Goal: Information Seeking & Learning: Learn about a topic

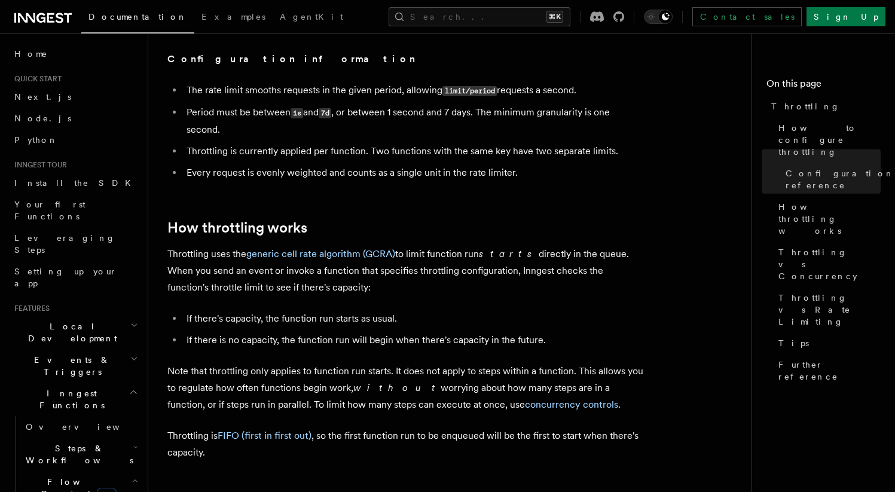
scroll to position [867, 0]
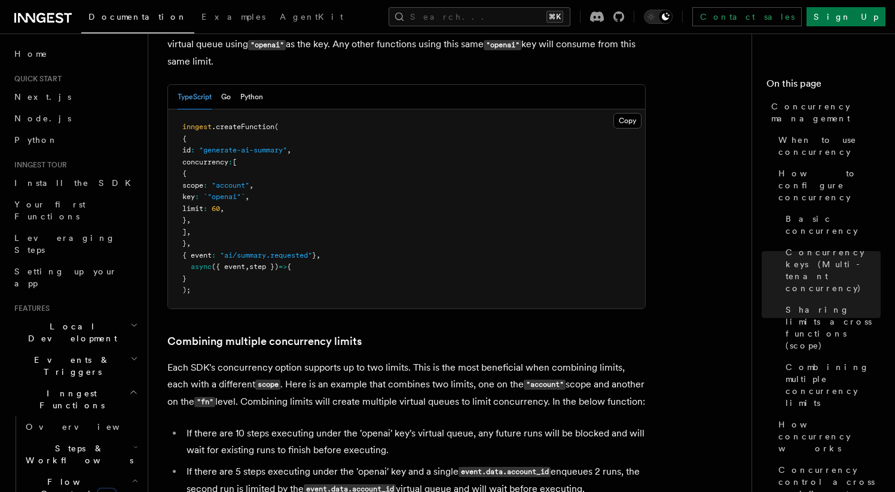
scroll to position [1564, 0]
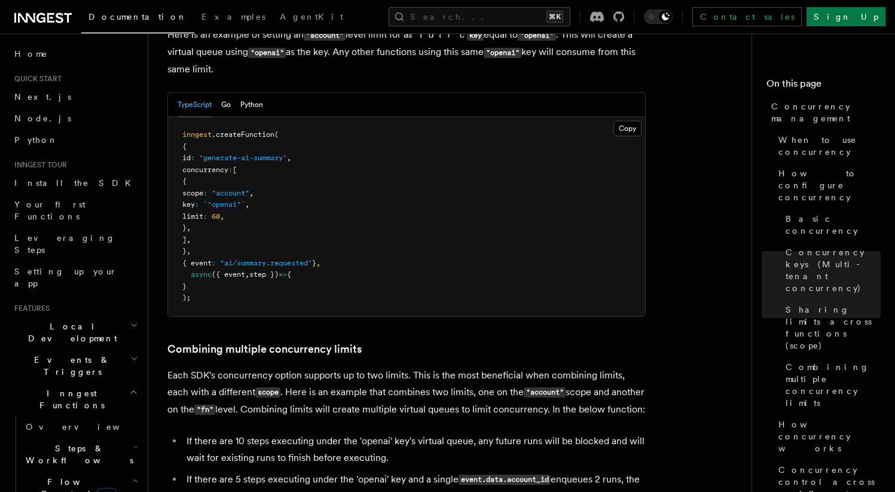
click at [455, 239] on pre "inngest .createFunction ( { id : "generate-ai-summary" , concurrency : [ { scop…" at bounding box center [406, 216] width 477 height 199
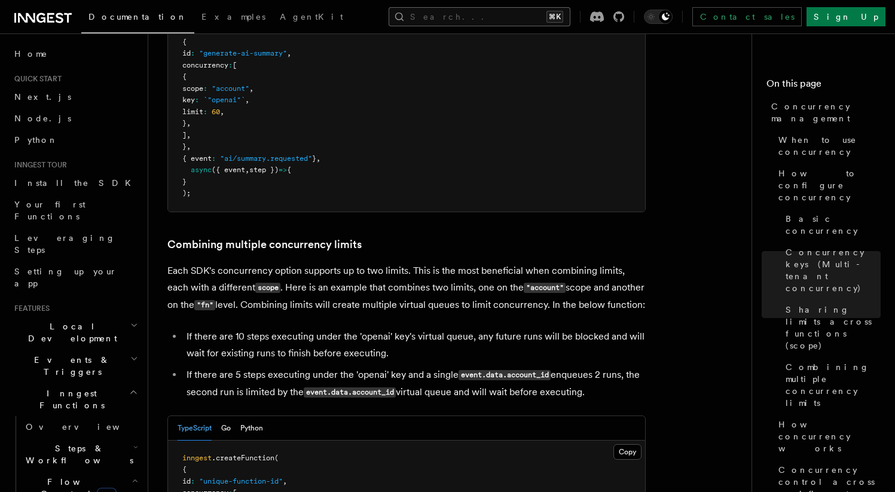
scroll to position [169, 0]
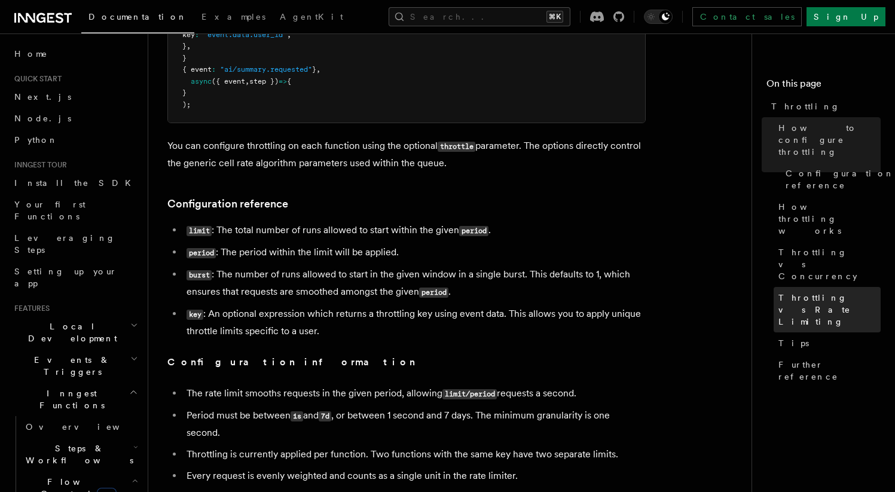
scroll to position [453, 0]
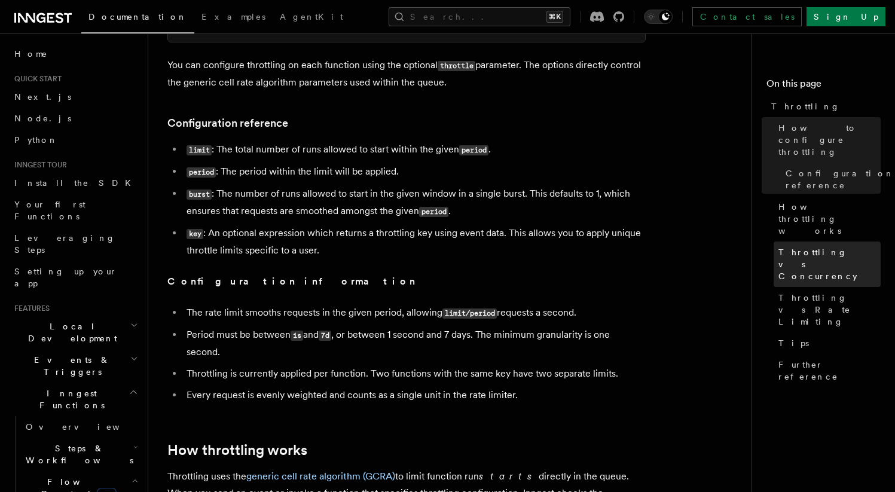
click at [831, 246] on span "Throttling vs Concurrency" at bounding box center [829, 264] width 102 height 36
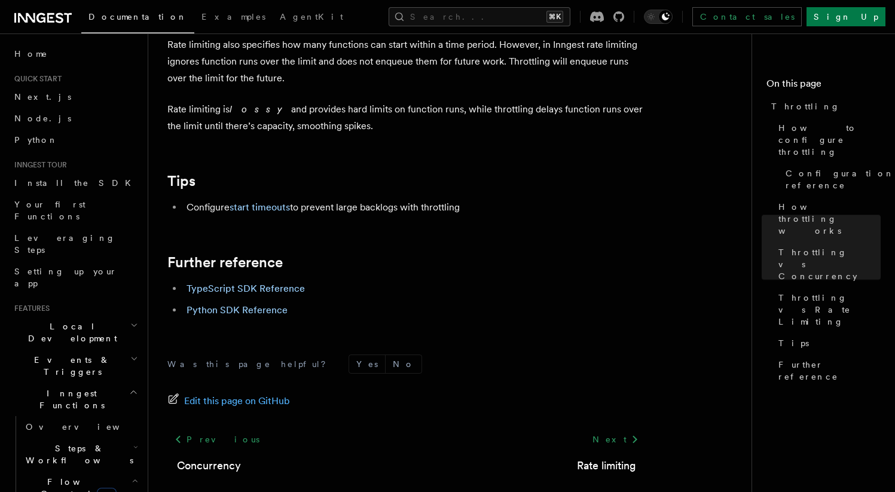
scroll to position [1390, 0]
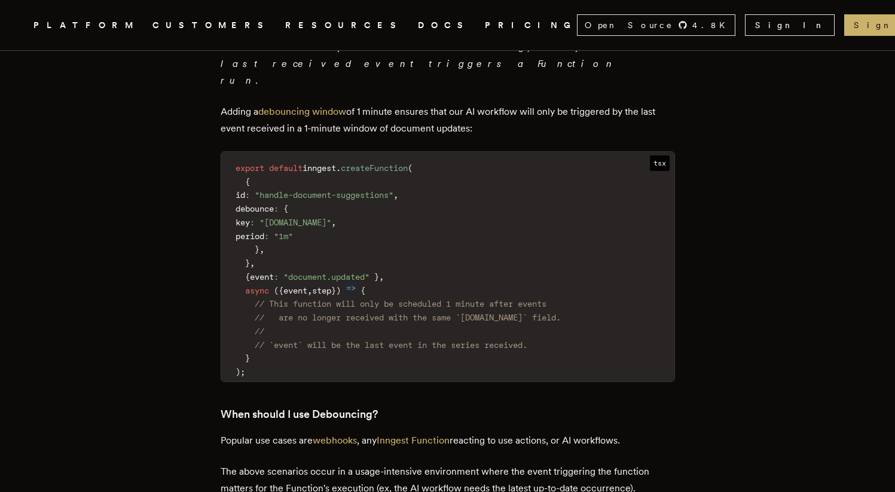
scroll to position [2710, 0]
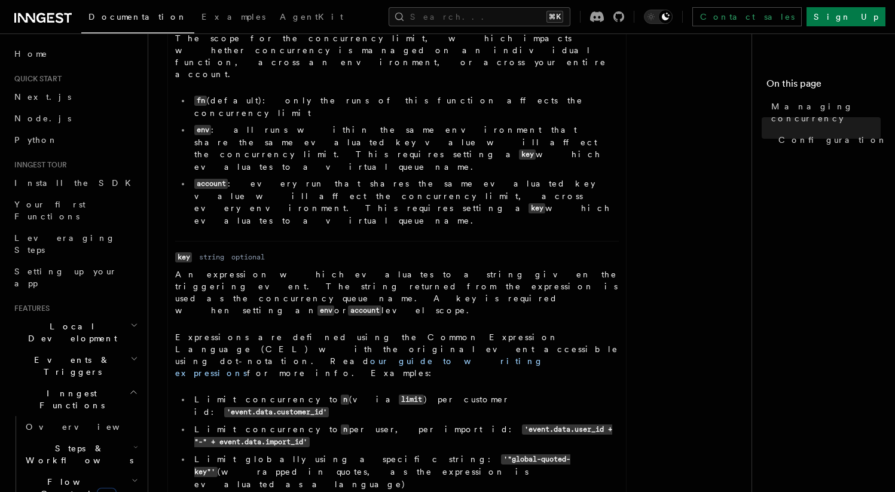
scroll to position [913, 0]
